Goal: Book appointment/travel/reservation

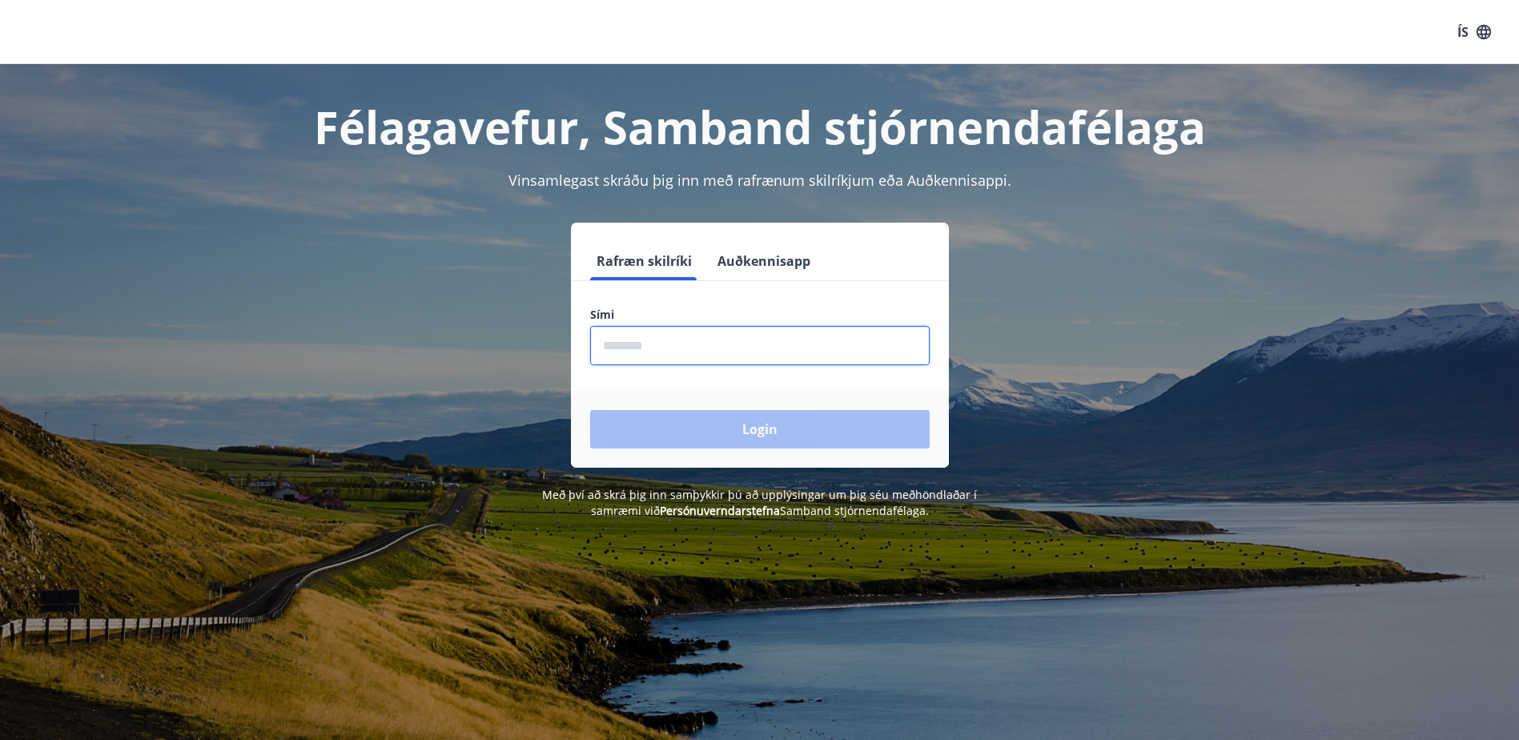
click at [630, 339] on input "phone" at bounding box center [759, 345] width 339 height 39
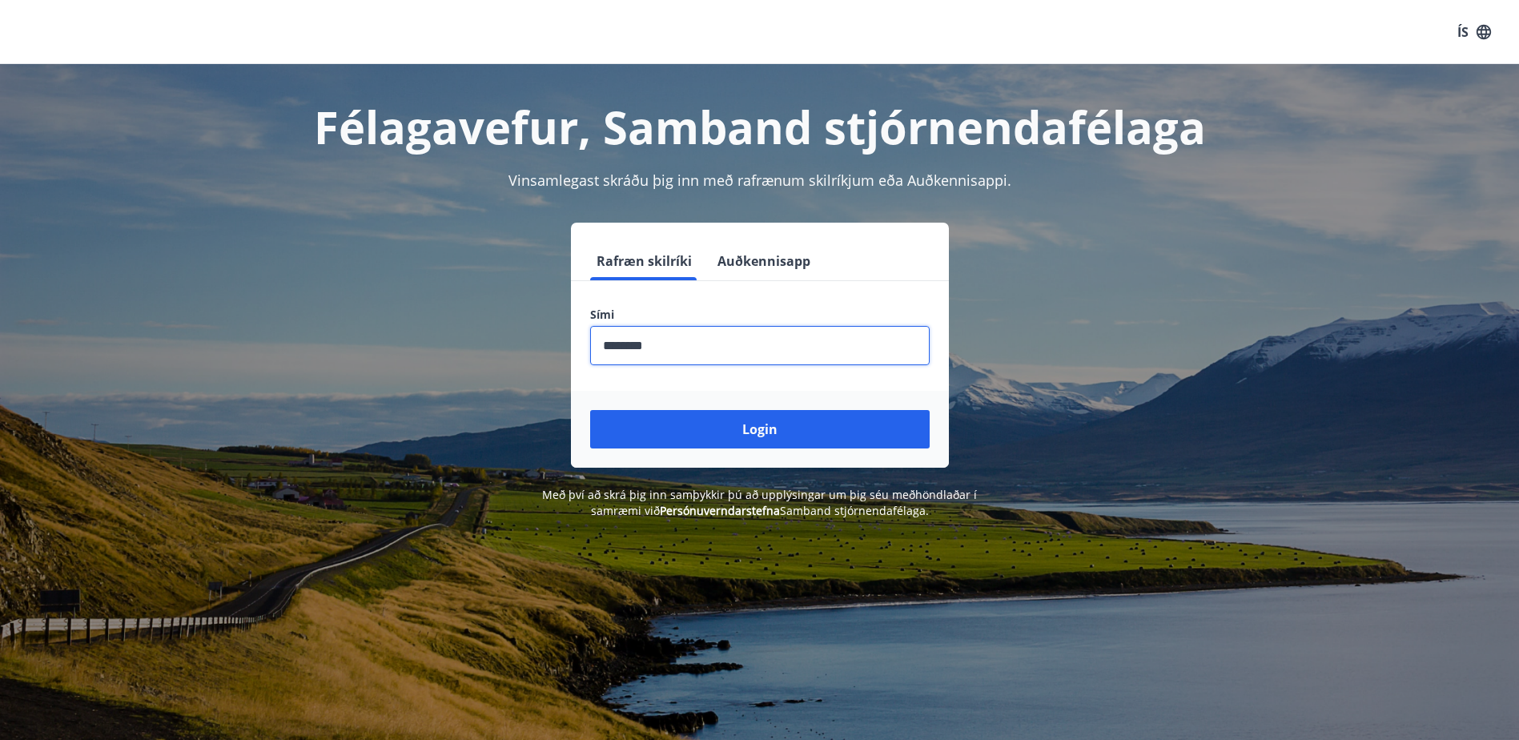
type input "********"
click at [590, 410] on button "Login" at bounding box center [759, 429] width 339 height 38
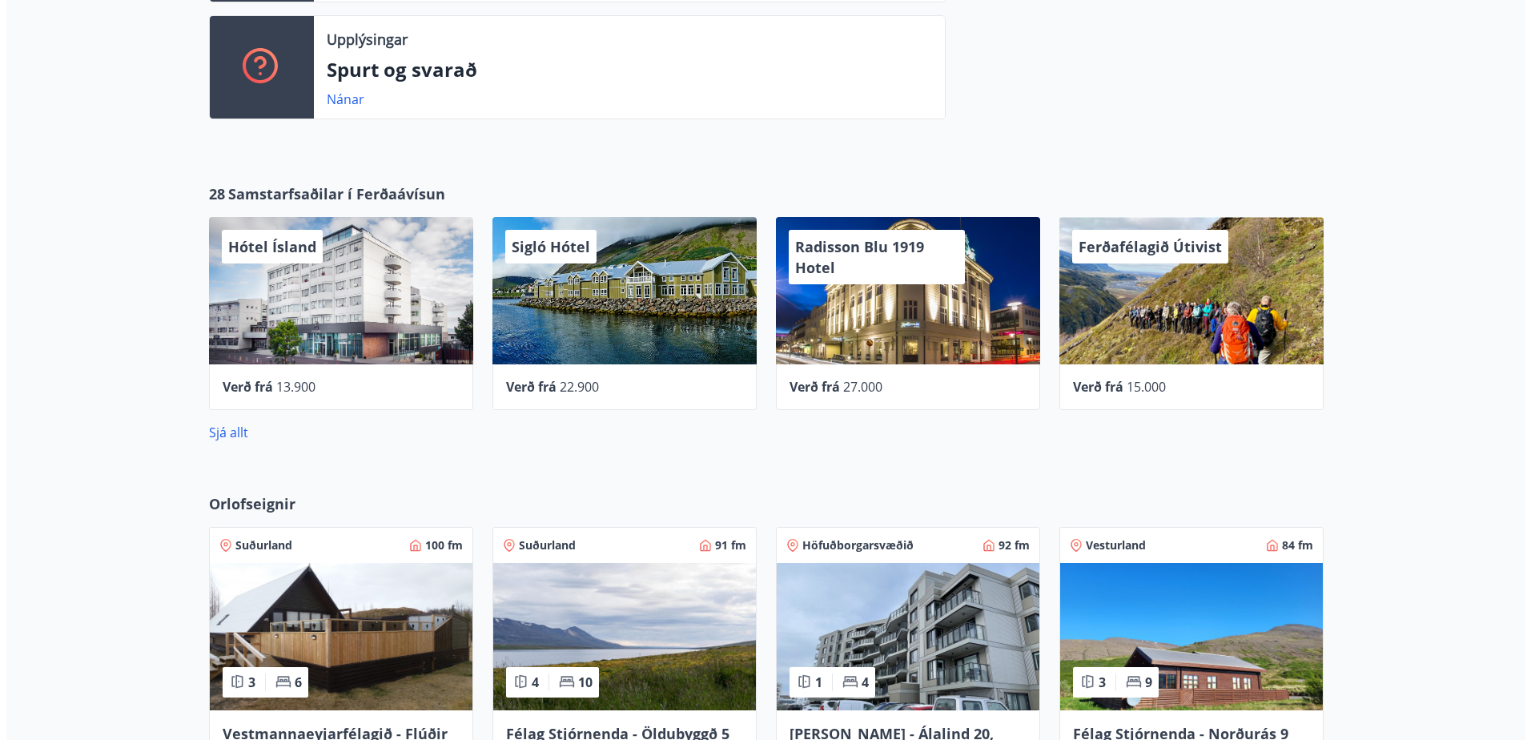
scroll to position [720, 0]
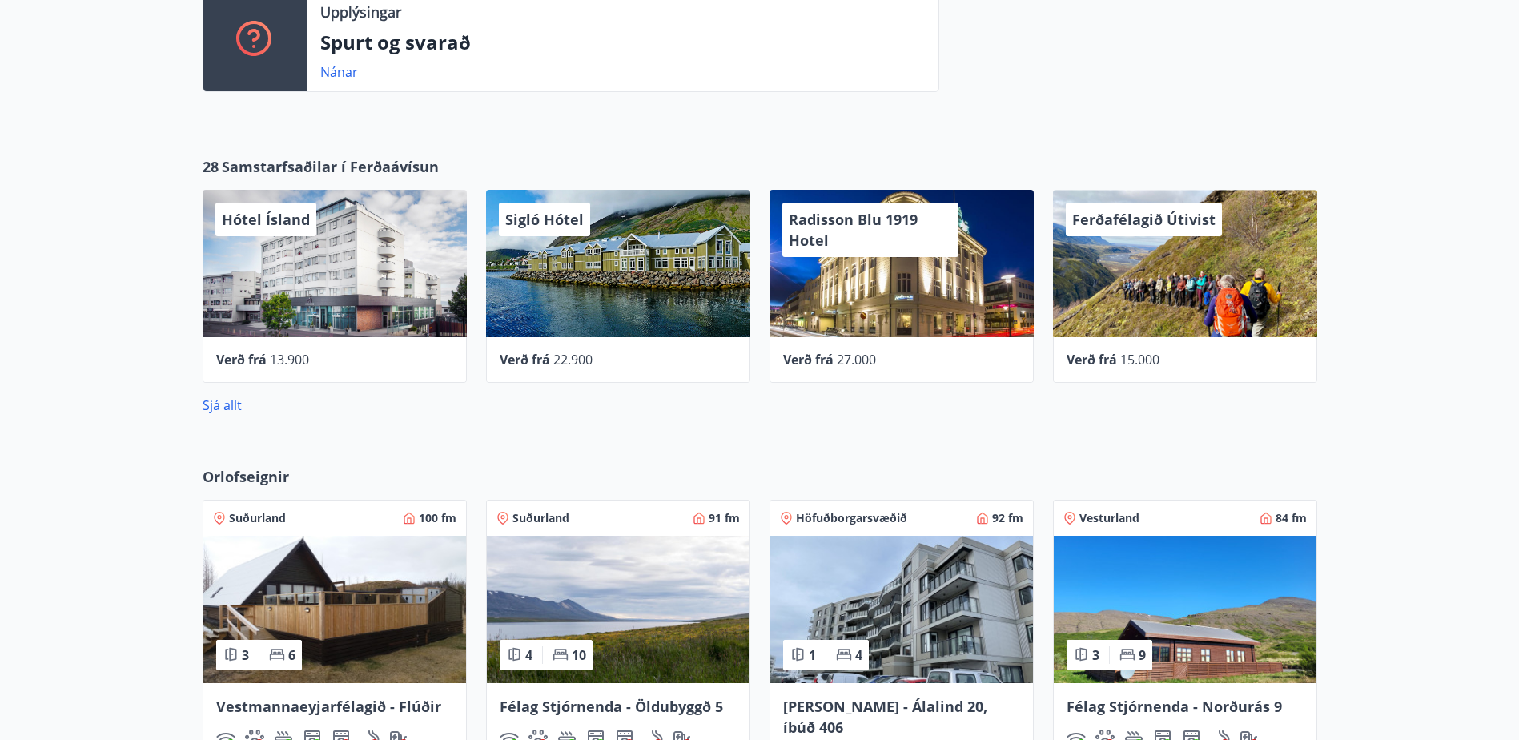
click at [560, 355] on span "22.900" at bounding box center [572, 360] width 39 height 18
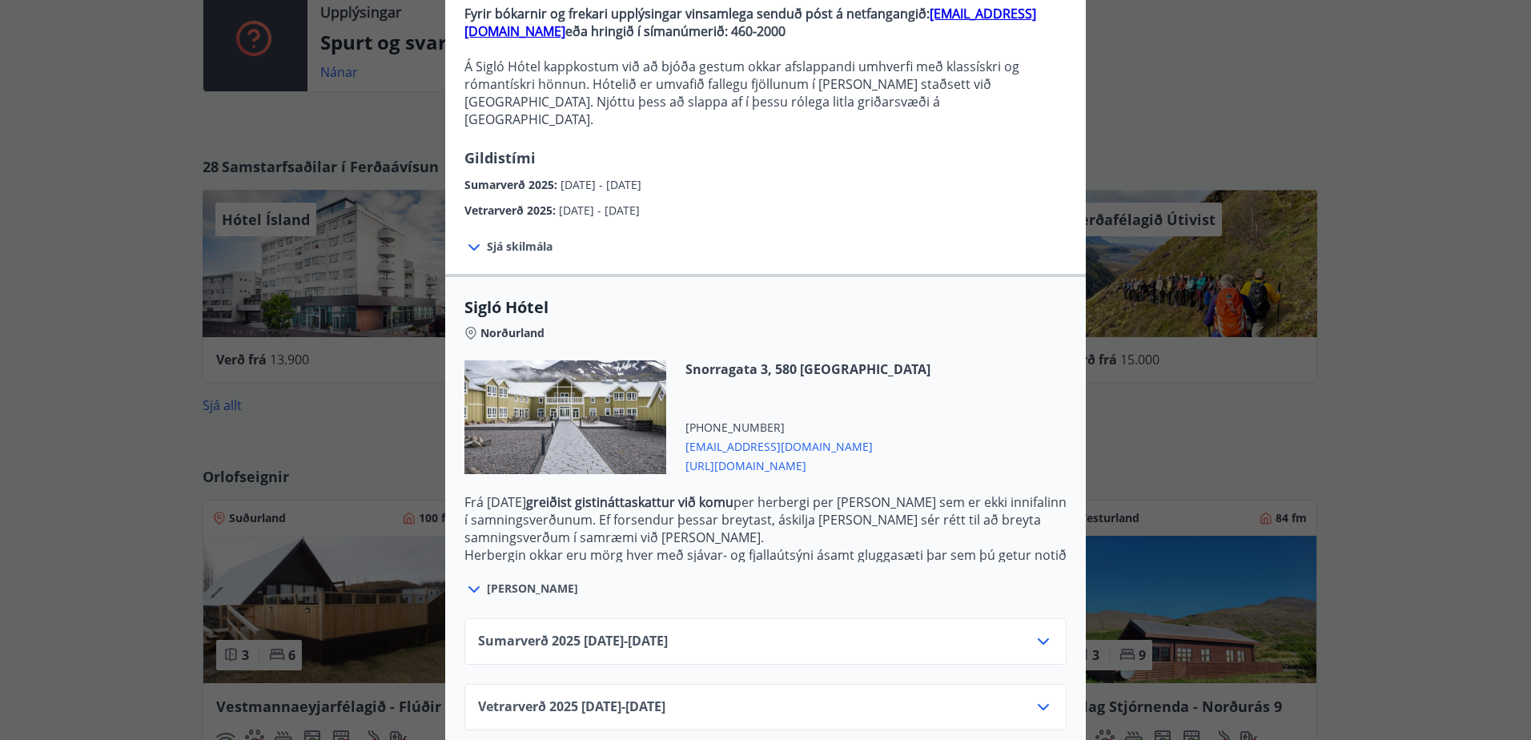
scroll to position [174, 0]
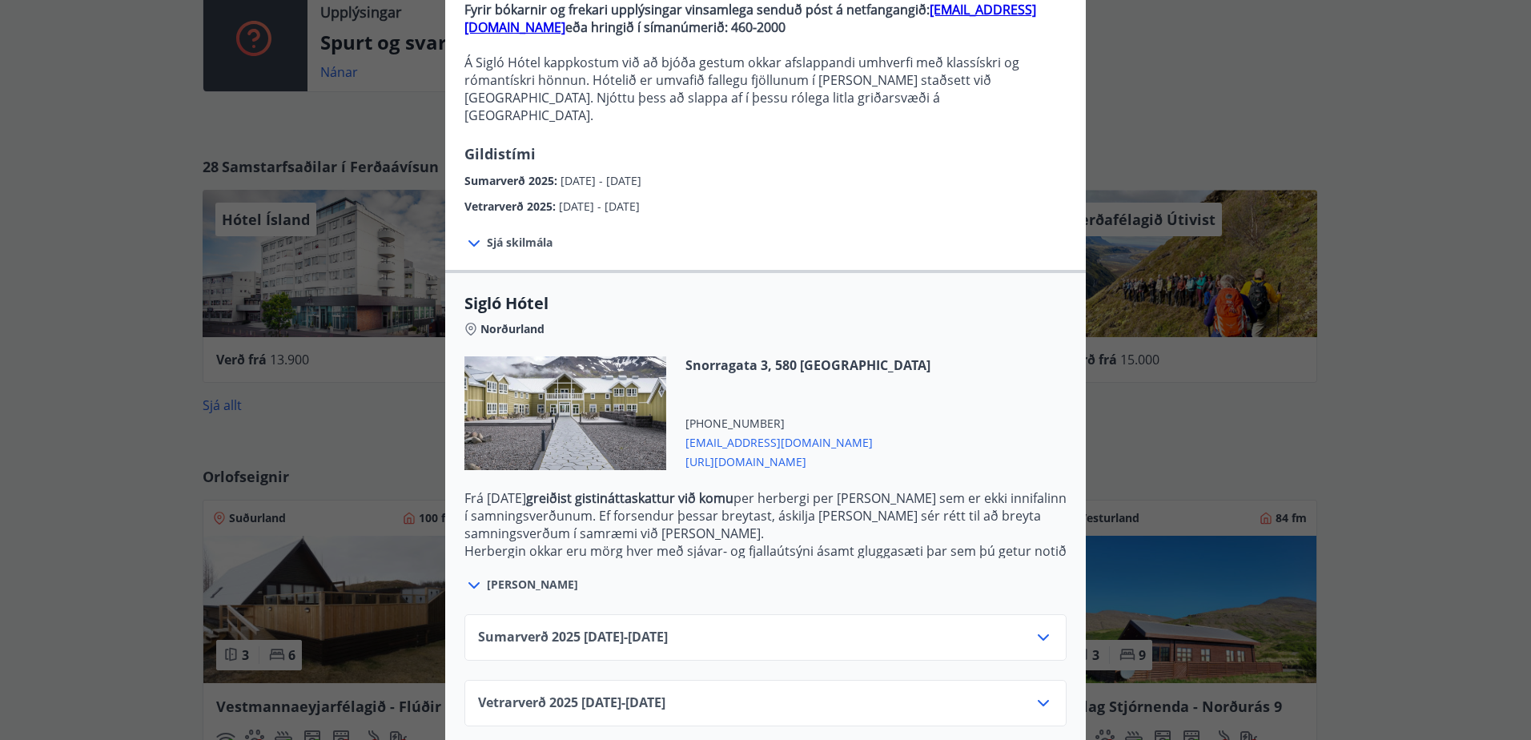
click at [1035, 628] on icon at bounding box center [1042, 637] width 19 height 19
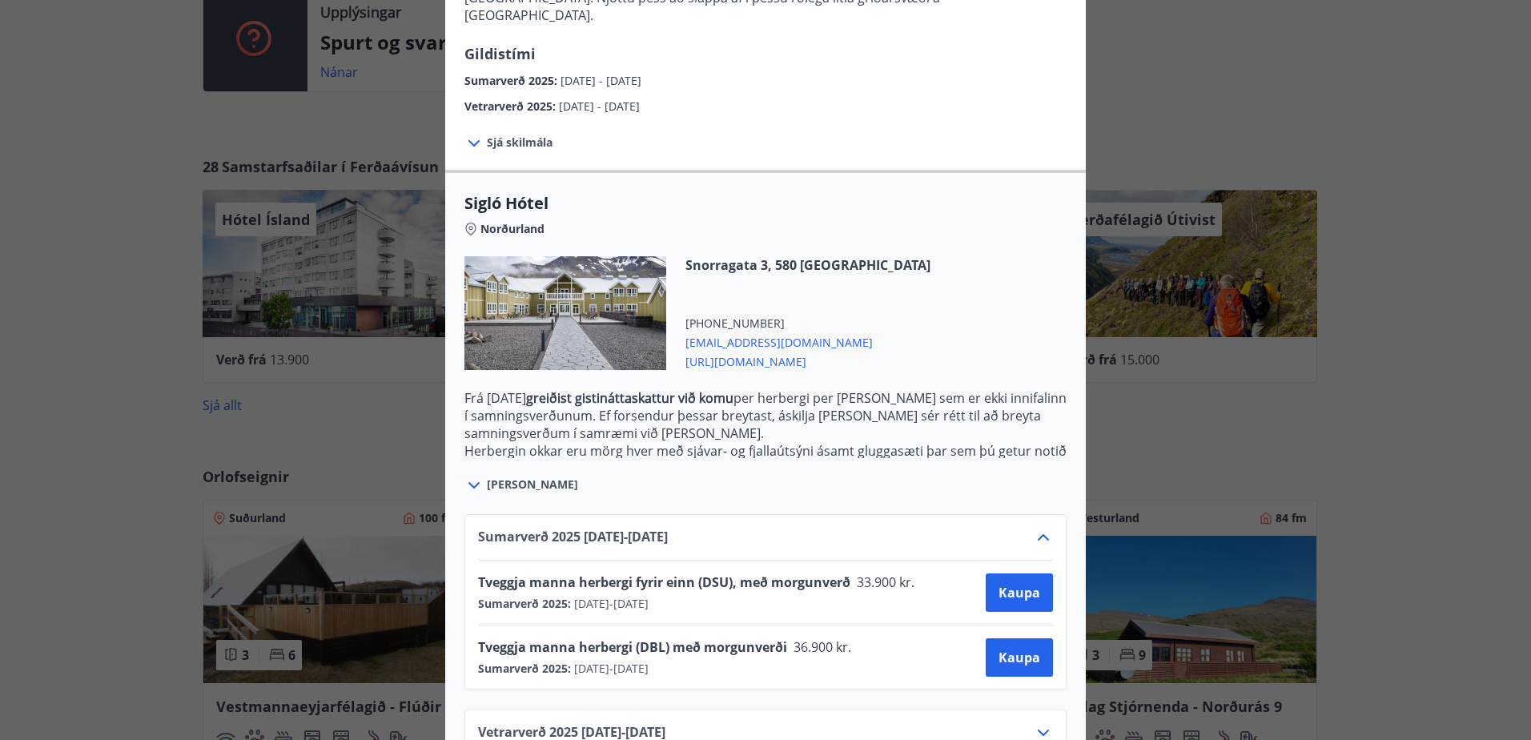
scroll to position [303, 0]
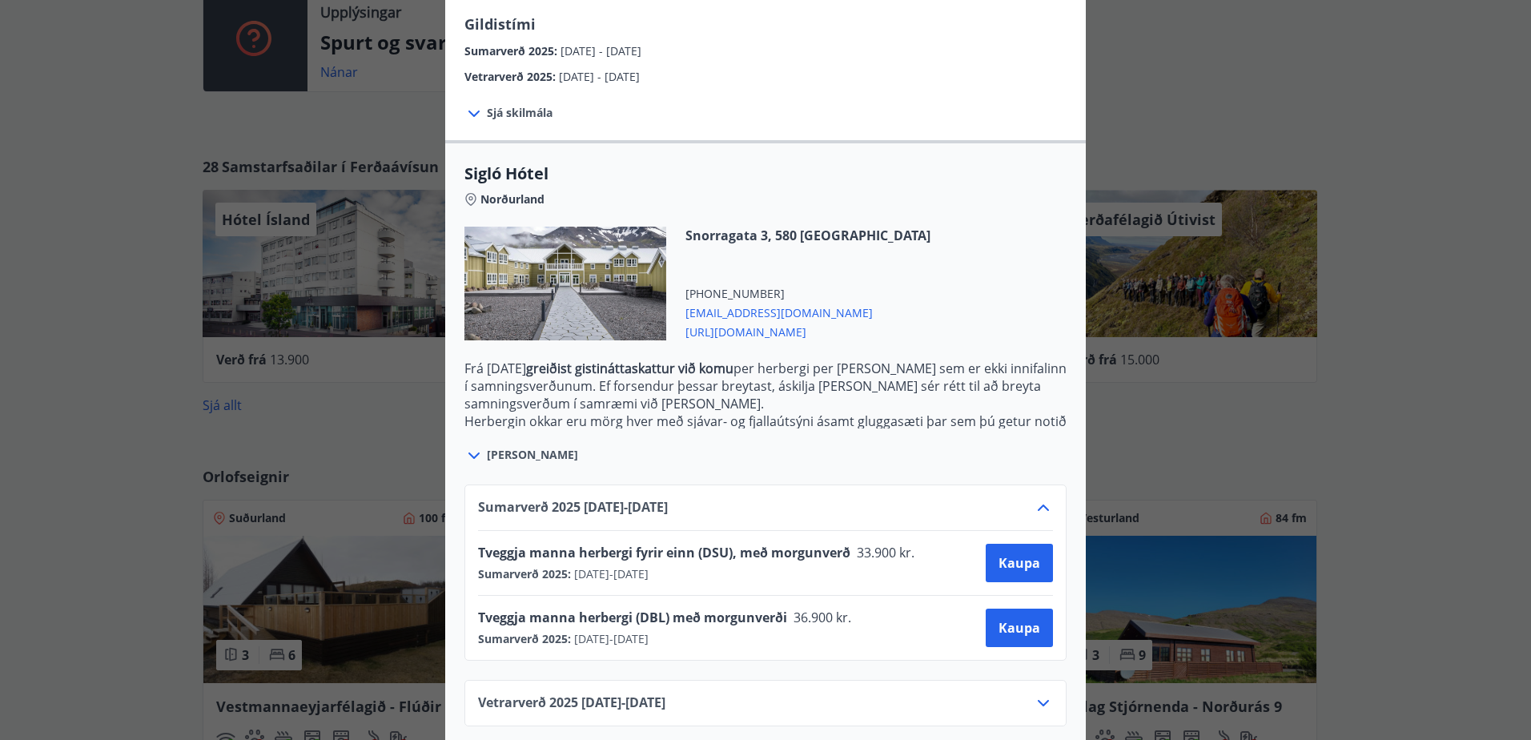
click at [1033, 693] on icon at bounding box center [1042, 702] width 19 height 19
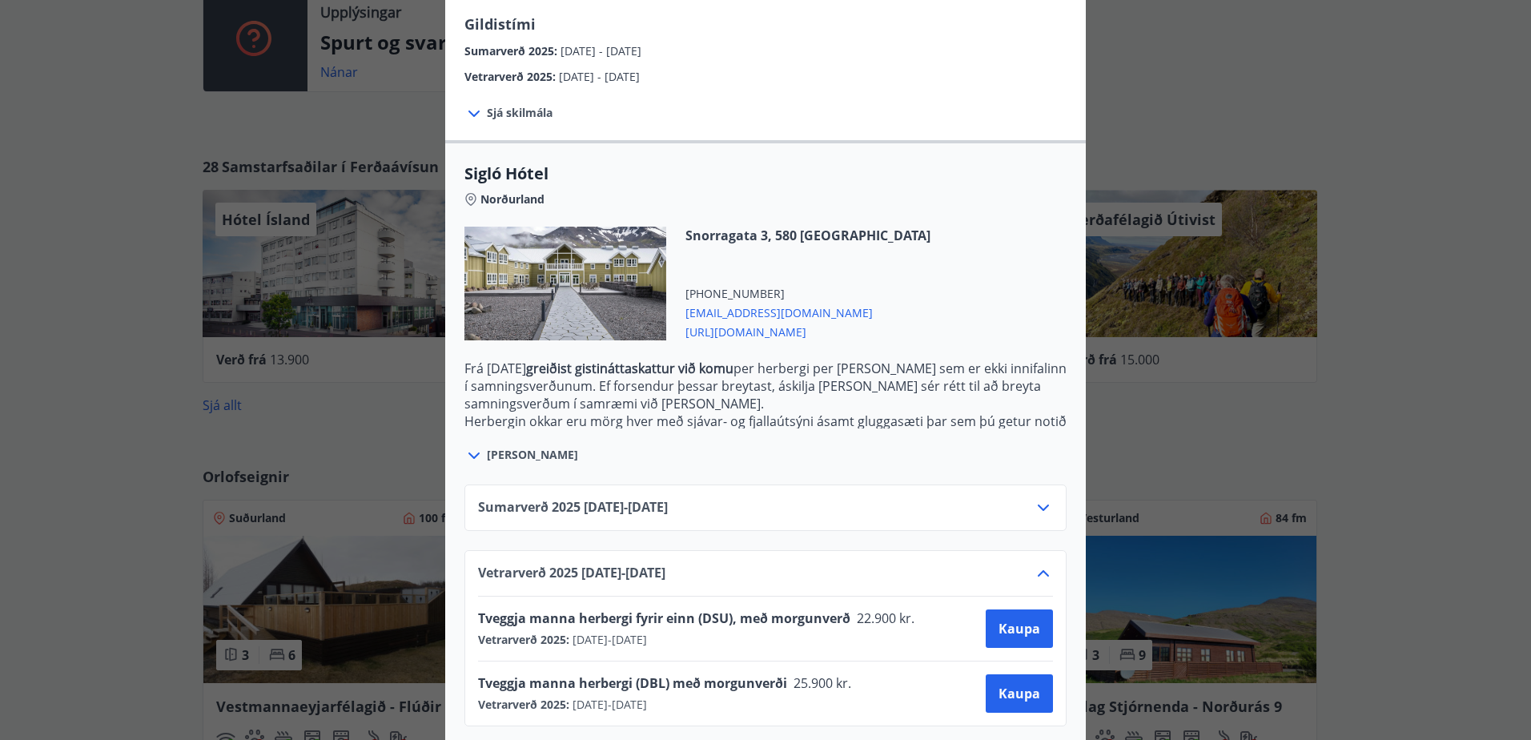
click at [1266, 428] on div "Sigló Hótel Fyrir bókarnir og frekari upplýsingar vinsamlega senduð póst á netf…" at bounding box center [765, 370] width 1531 height 740
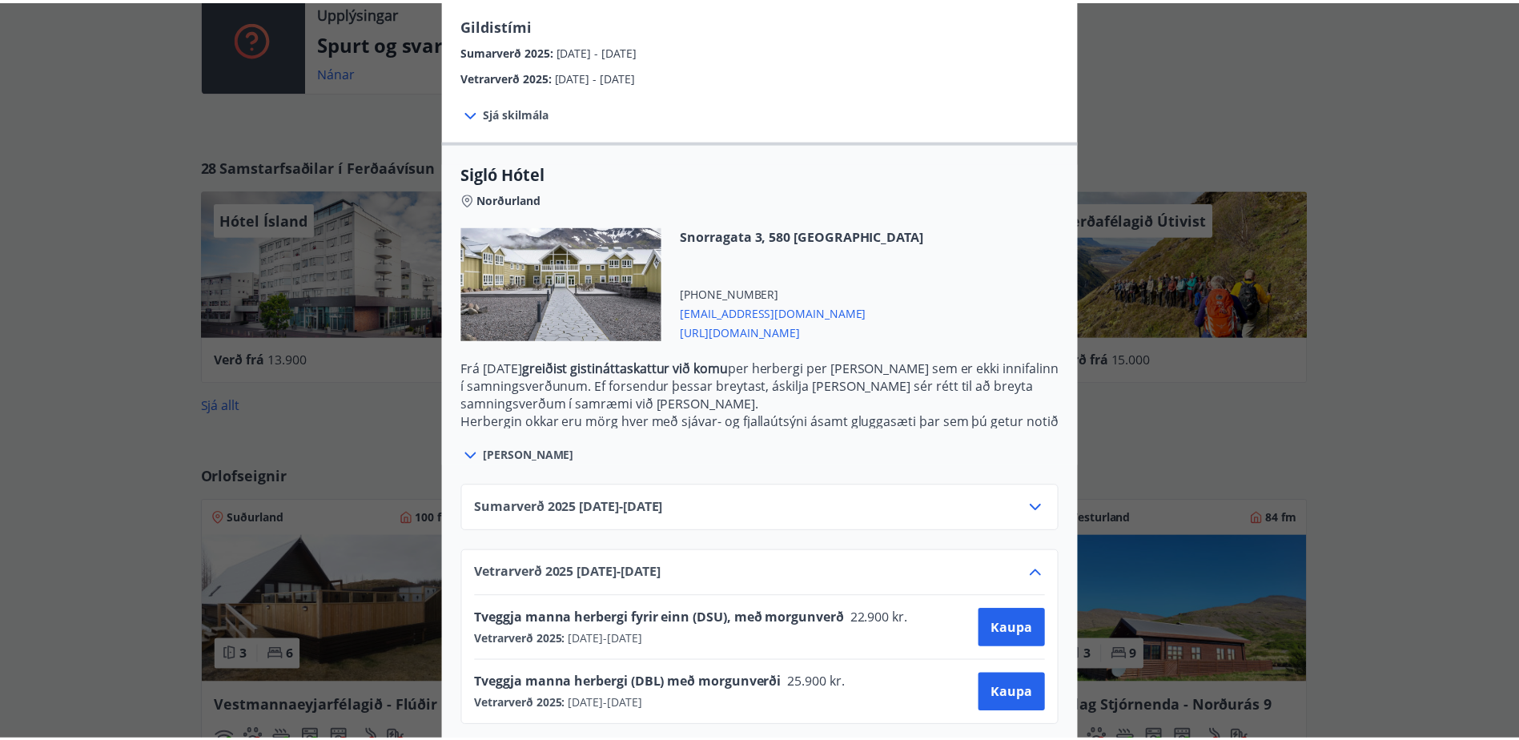
scroll to position [0, 0]
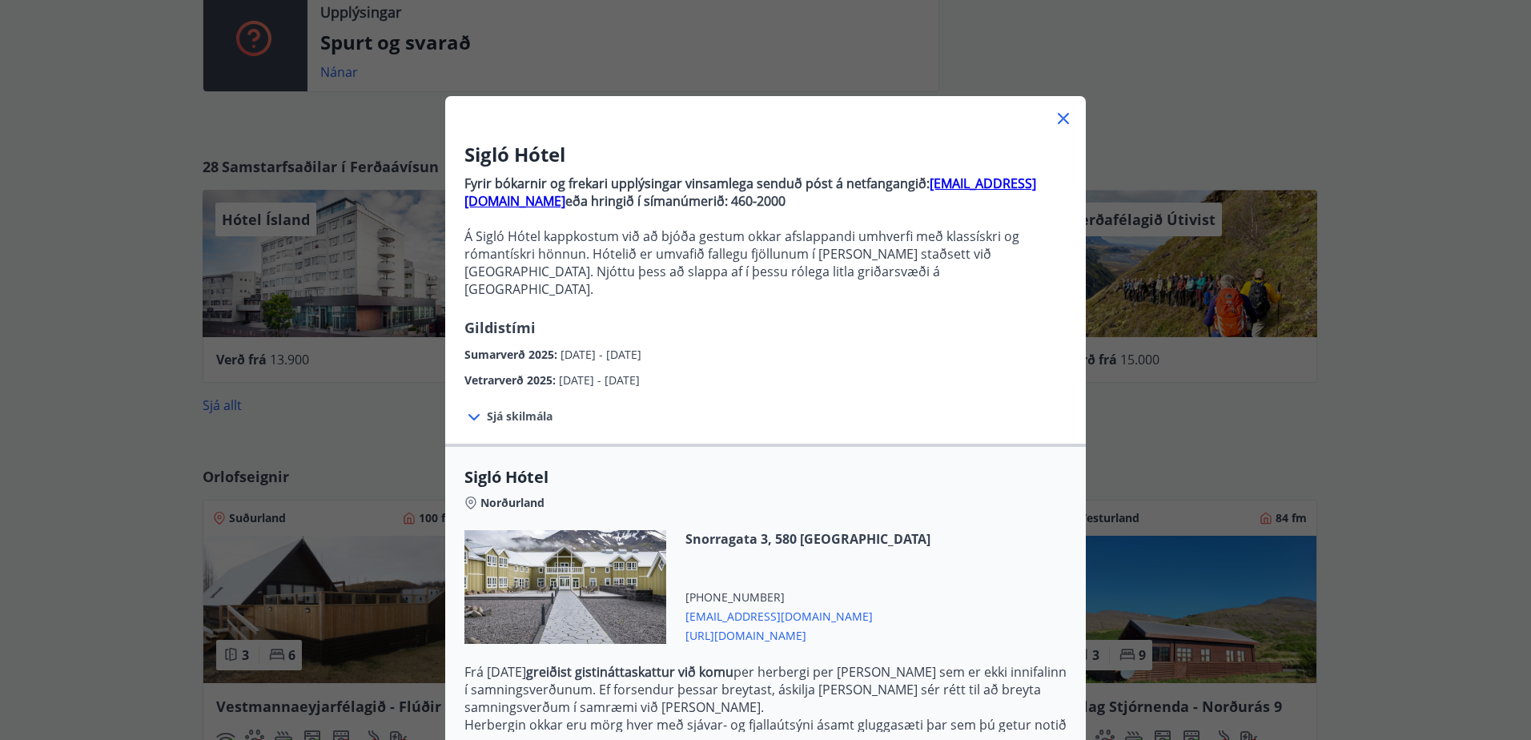
click at [1057, 111] on icon at bounding box center [1062, 118] width 19 height 19
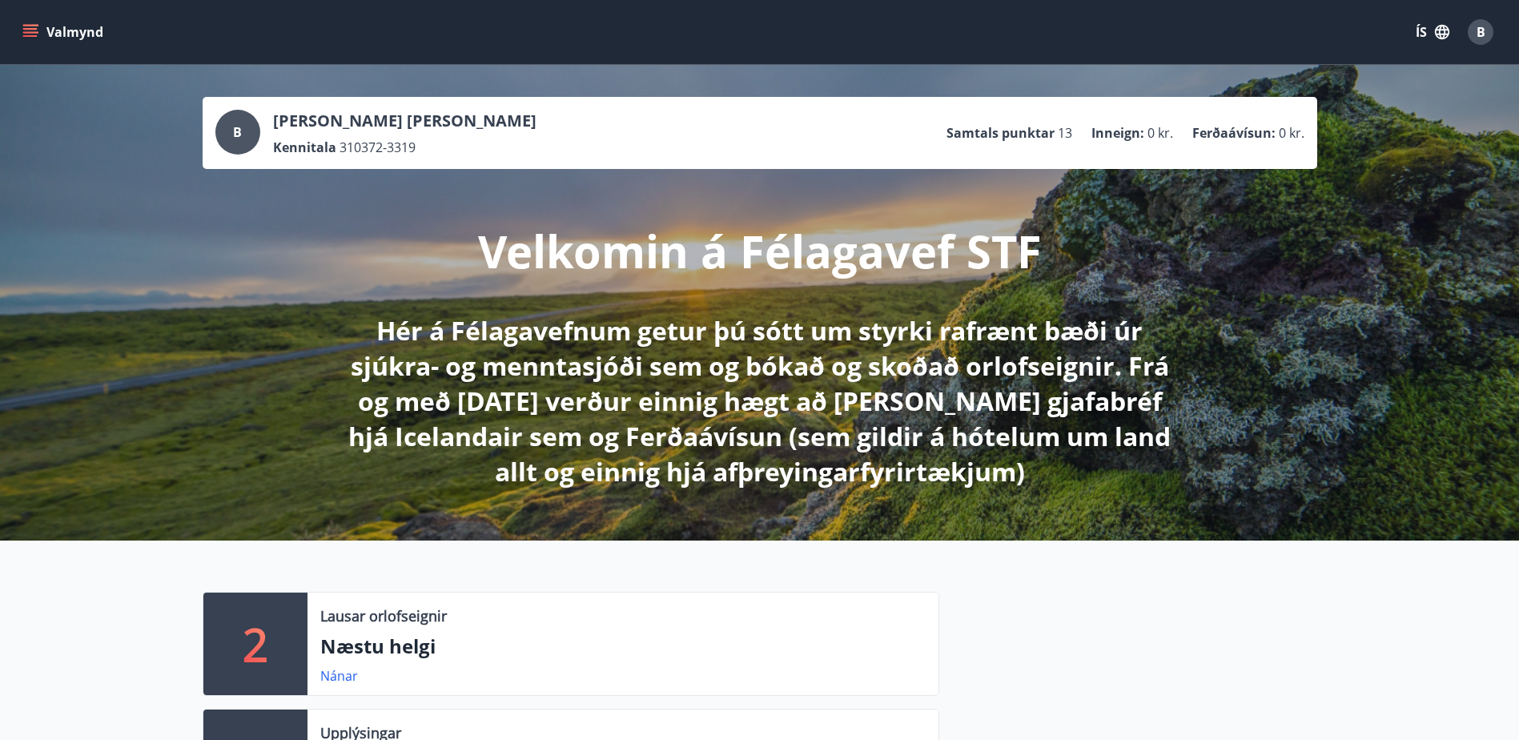
click at [33, 38] on icon "menu" at bounding box center [30, 32] width 16 height 16
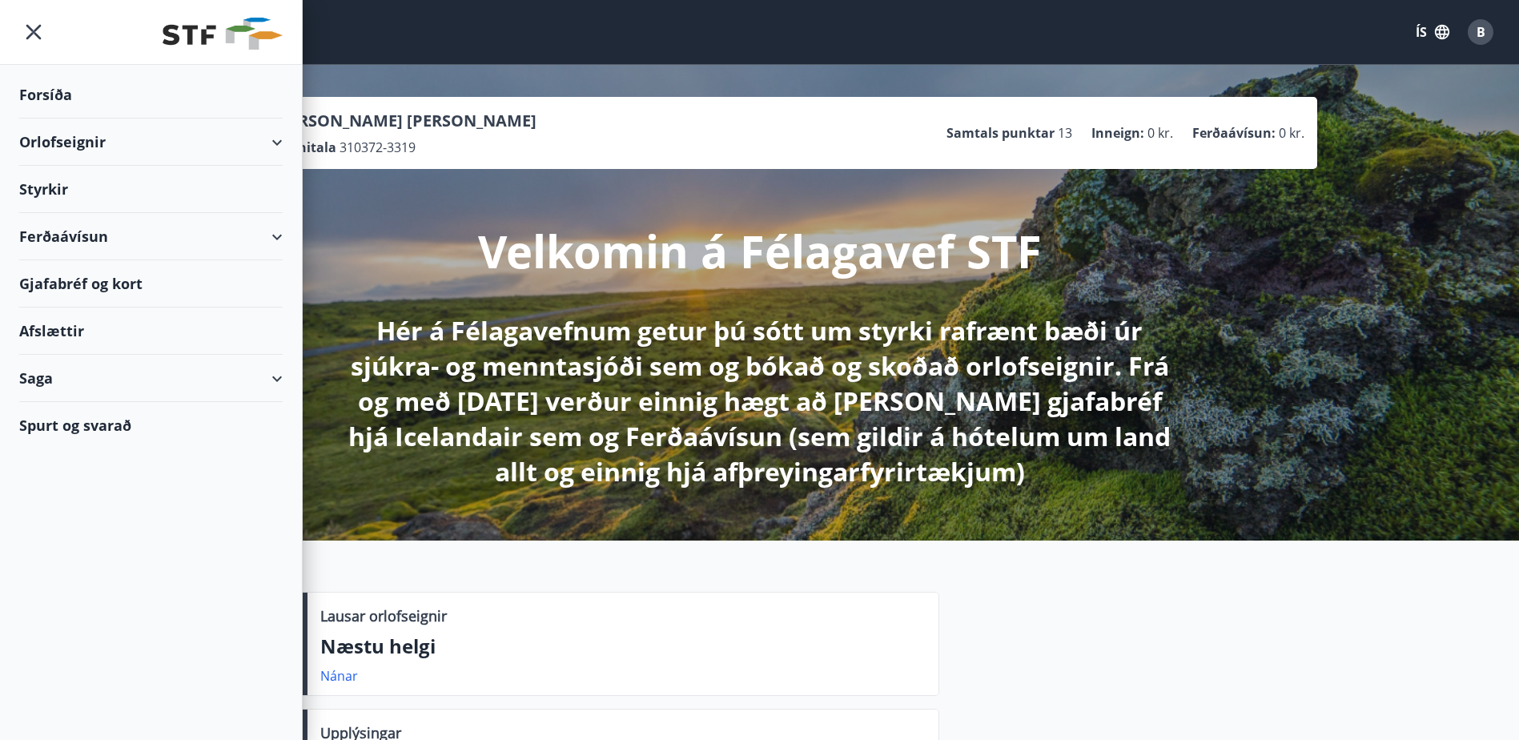
click at [58, 140] on div "Orlofseignir" at bounding box center [150, 141] width 263 height 47
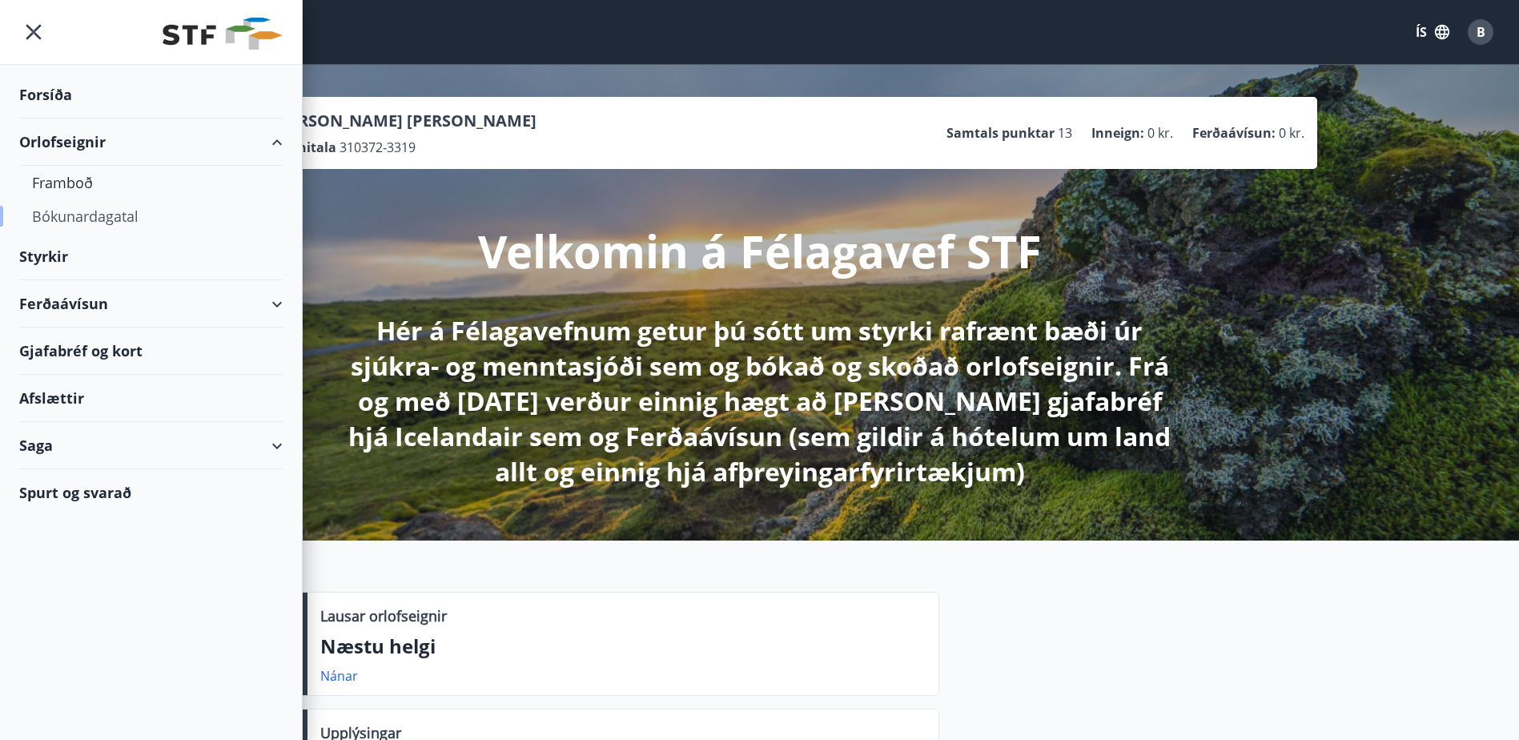
click at [91, 222] on div "Bókunardagatal" at bounding box center [151, 216] width 238 height 34
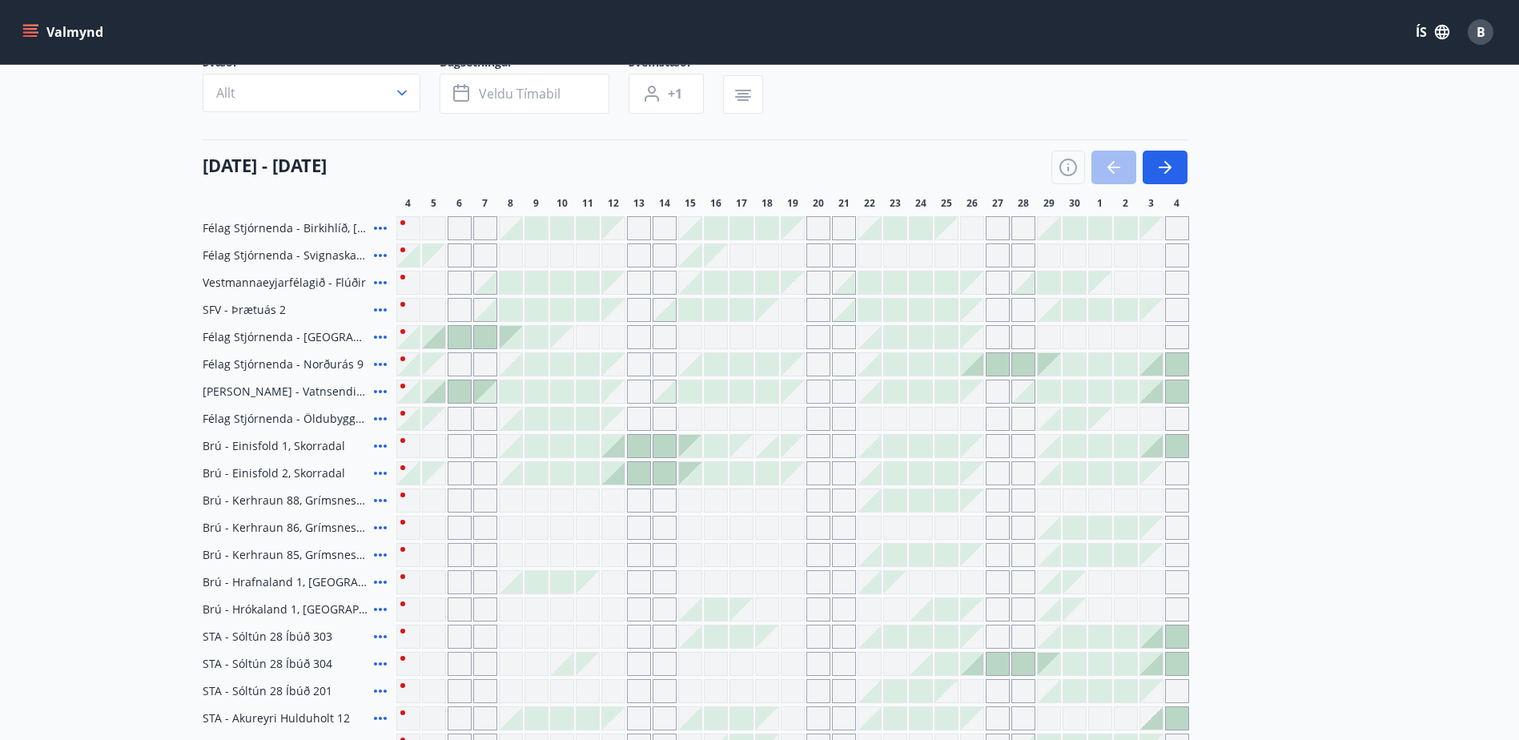
scroll to position [160, 0]
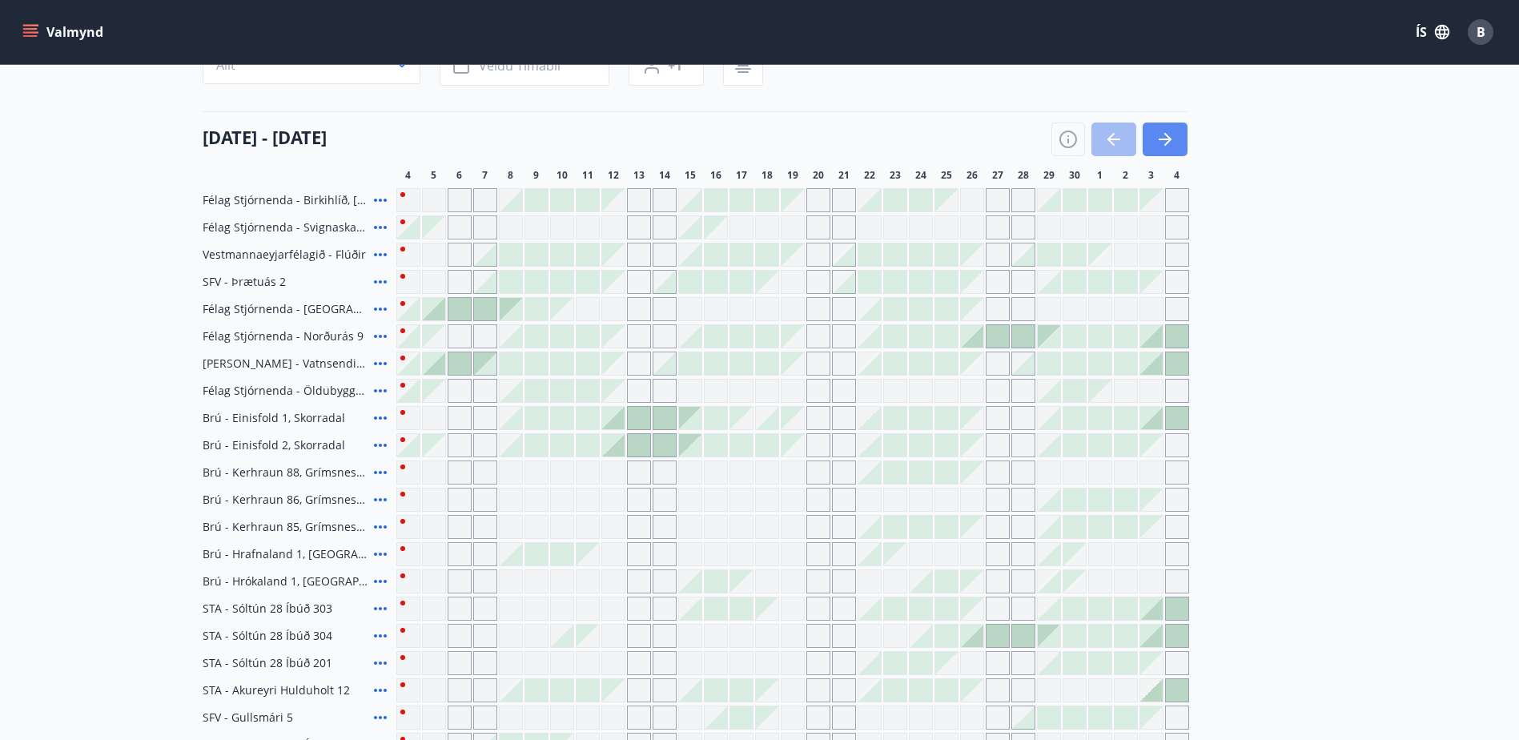
click at [1170, 135] on icon "button" at bounding box center [1164, 139] width 19 height 19
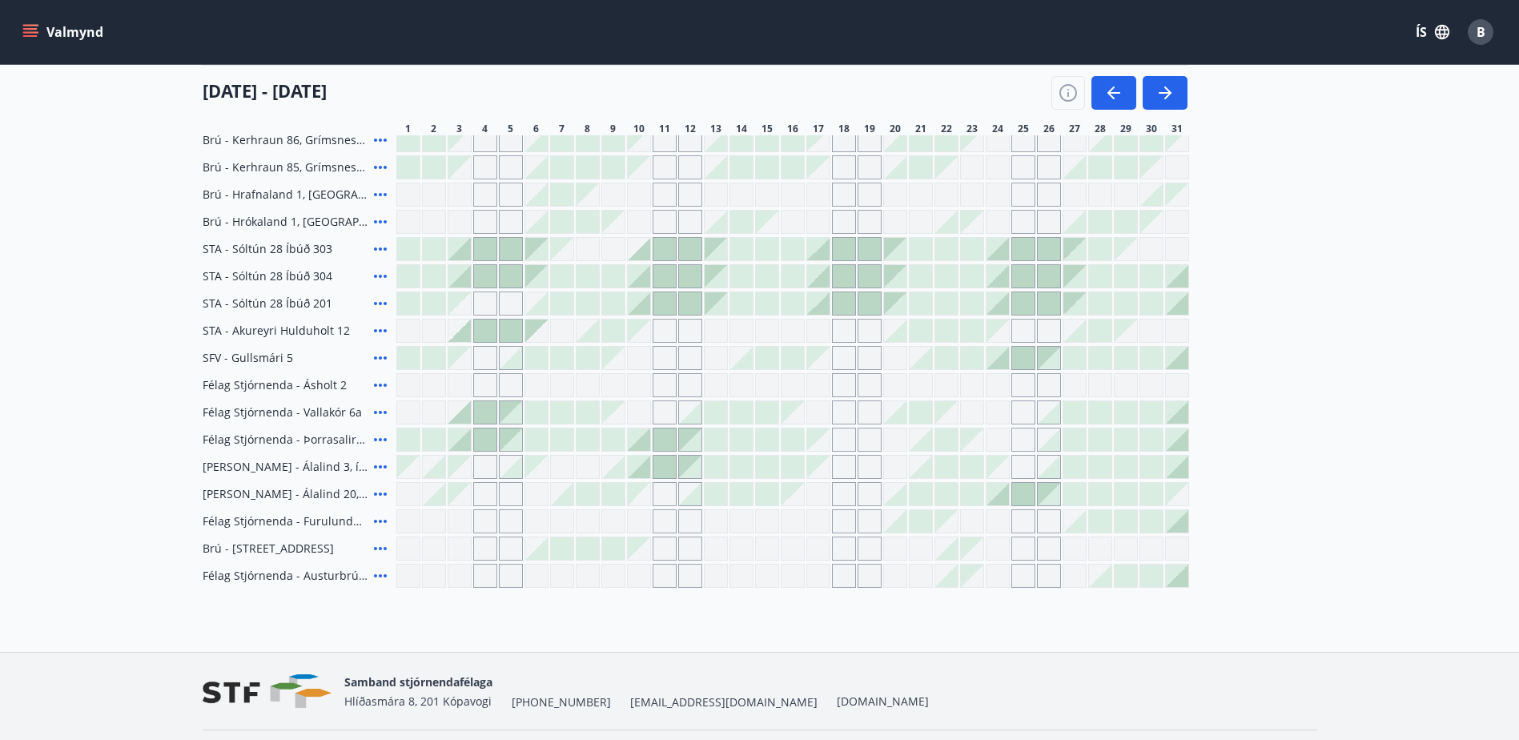
scroll to position [566, 0]
